Goal: Task Accomplishment & Management: Complete application form

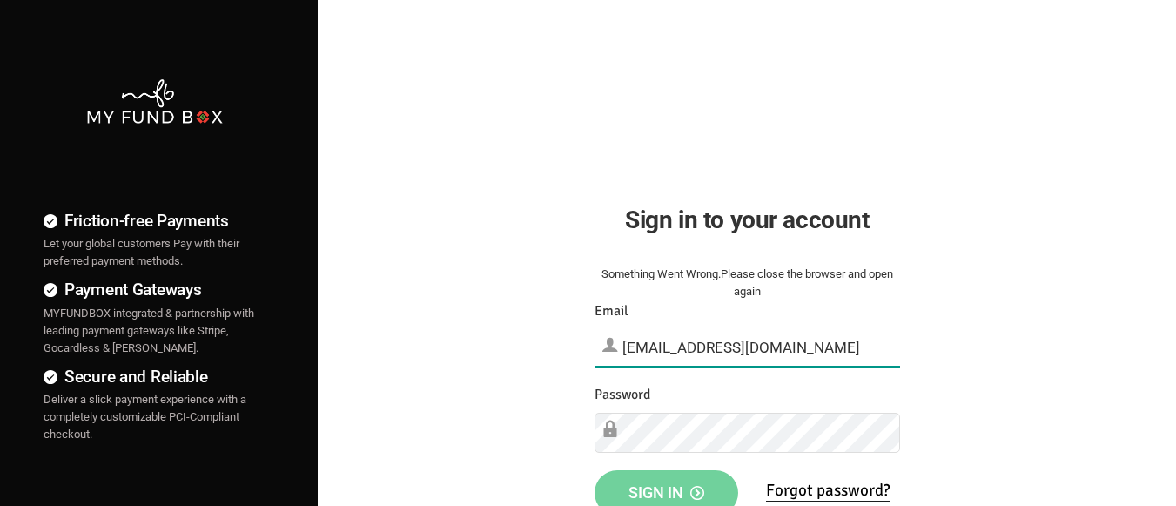
type input "[EMAIL_ADDRESS][DOMAIN_NAME]"
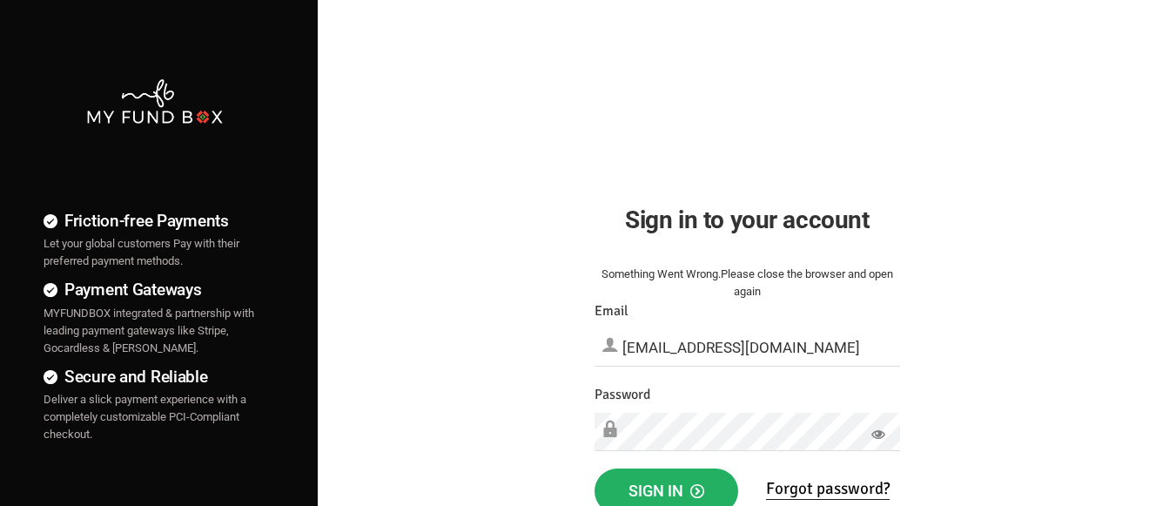
click at [666, 487] on span "Sign in" at bounding box center [667, 490] width 76 height 18
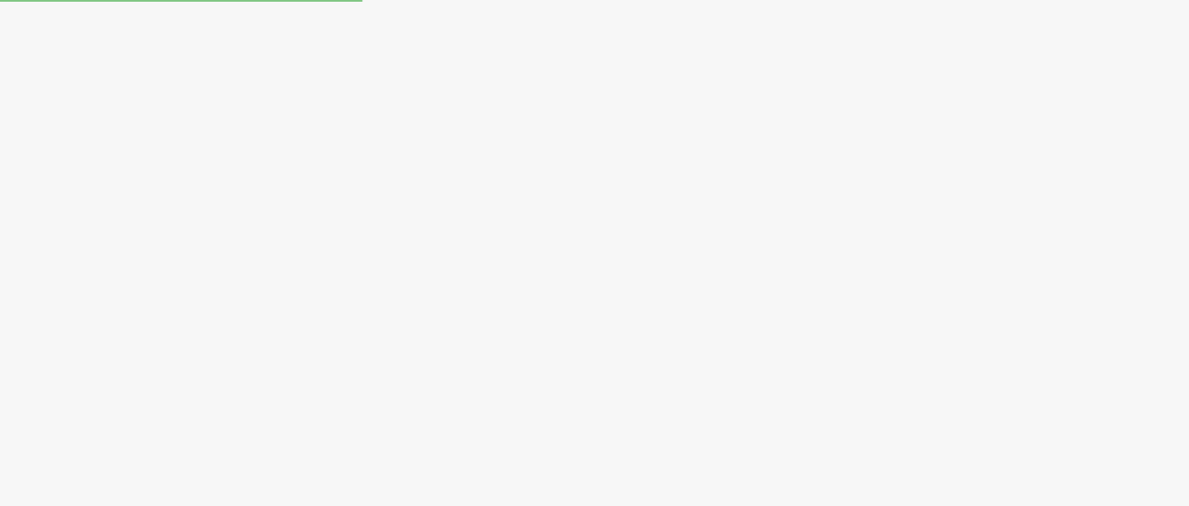
select select "100"
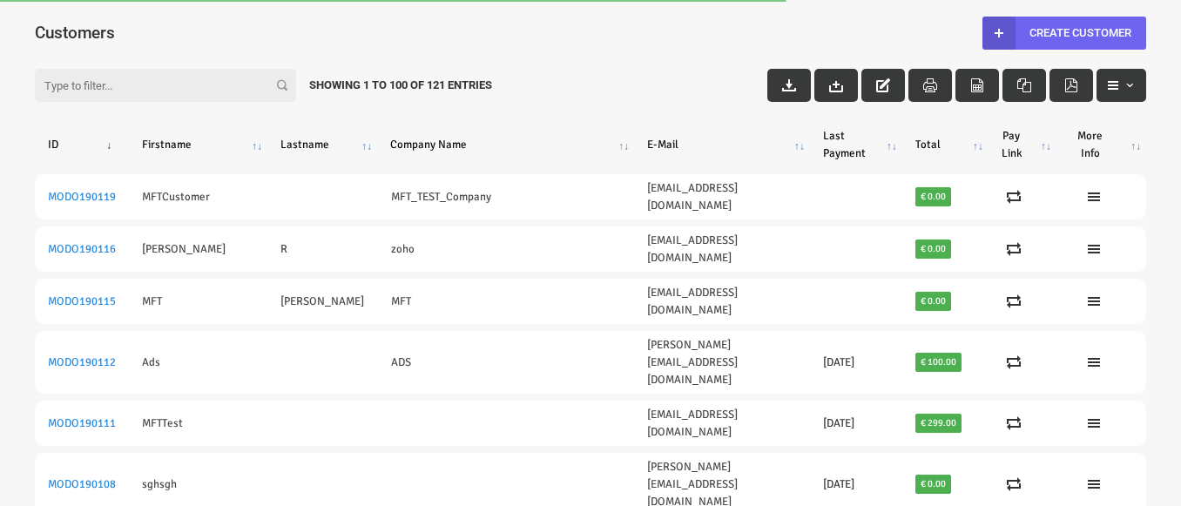
click at [1063, 32] on link "Create Customer" at bounding box center [1064, 33] width 164 height 33
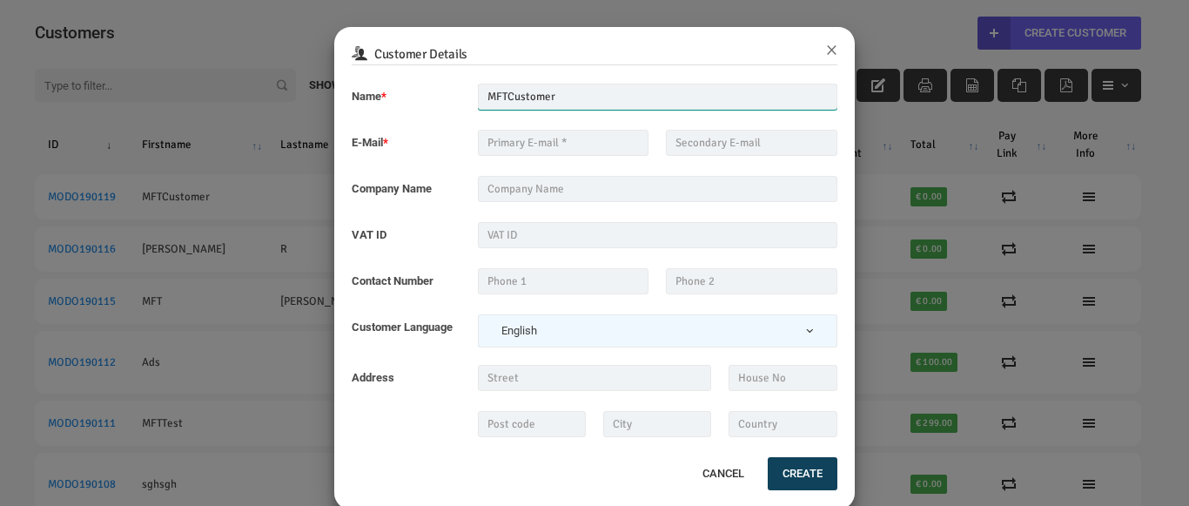
type input "MFTCustomer"
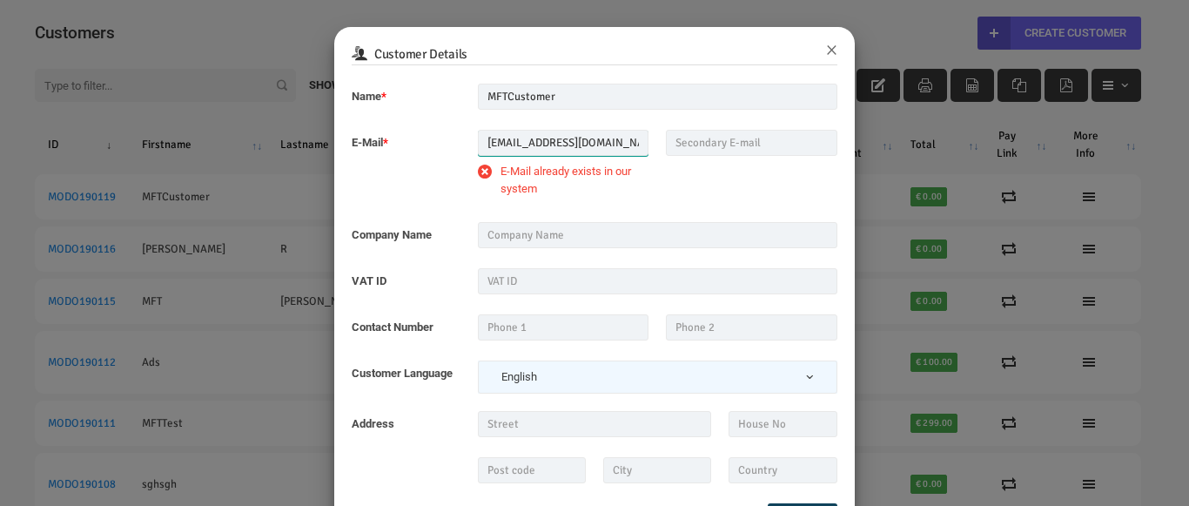
type input "[EMAIL_ADDRESS][DOMAIN_NAME]"
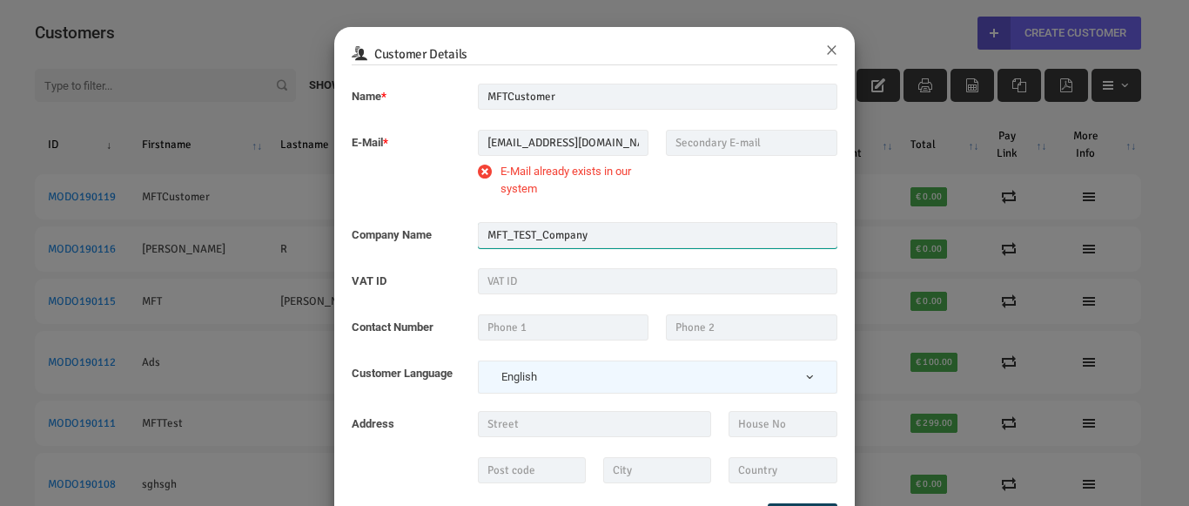
type input "MFT_TEST_Company"
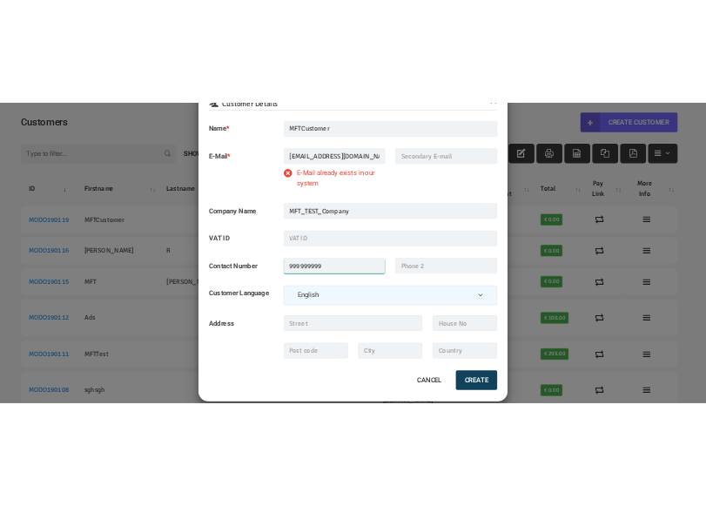
scroll to position [77, 0]
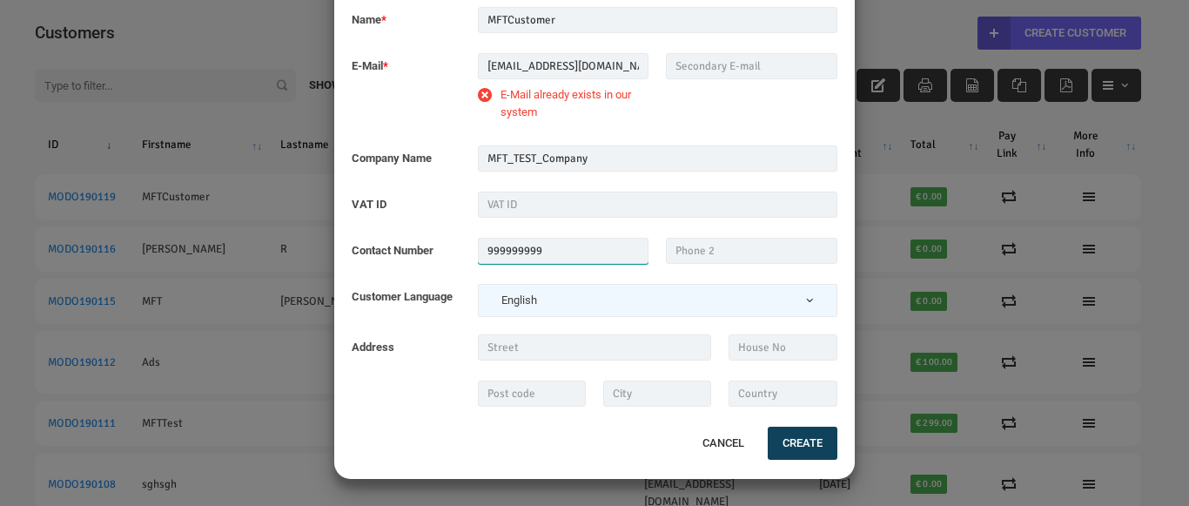
type input "999999999"
